Goal: Navigation & Orientation: Find specific page/section

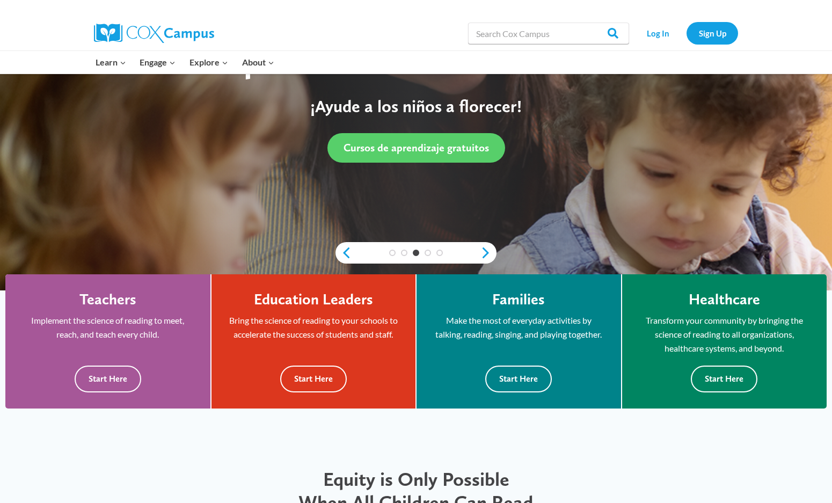
scroll to position [268, 0]
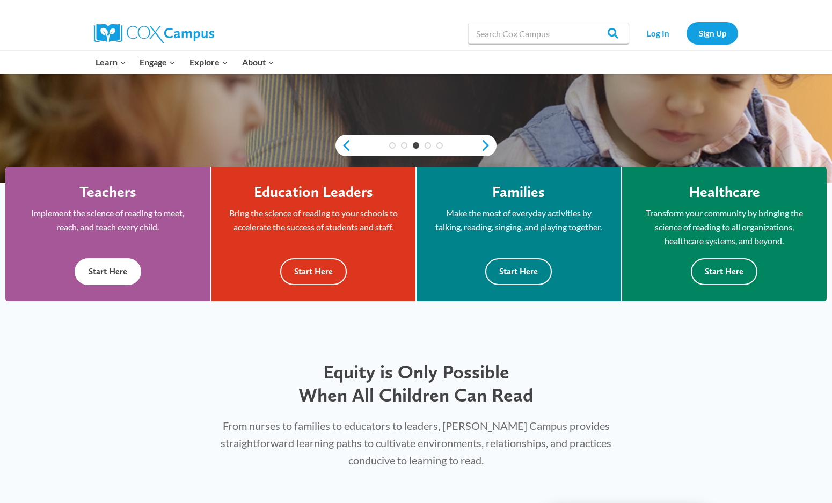
click at [105, 269] on button "Start Here" at bounding box center [108, 271] width 67 height 26
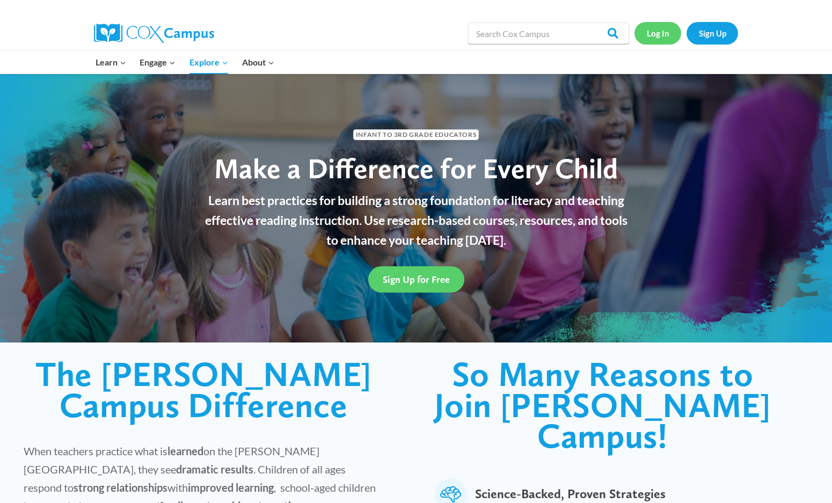
click at [653, 32] on link "Log In" at bounding box center [657, 33] width 47 height 22
